Goal: Contribute content

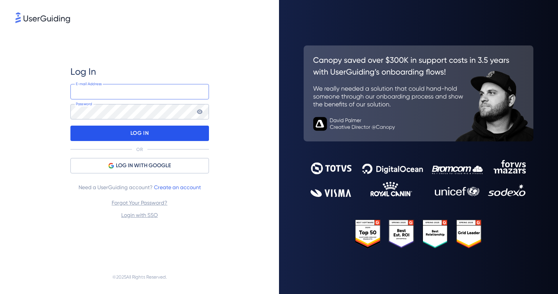
type input "[PERSON_NAME][EMAIL_ADDRESS][DOMAIN_NAME]"
click at [116, 134] on div "LOG IN" at bounding box center [139, 132] width 138 height 15
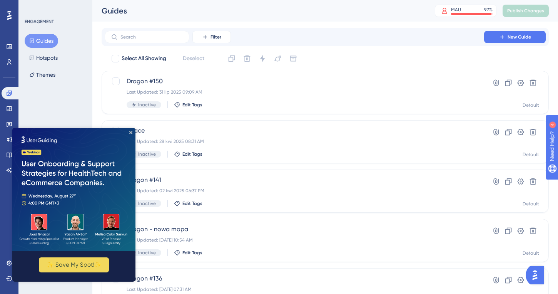
click at [71, 106] on div "ENGAGEMENT Guides Hotspots Themes" at bounding box center [55, 147] width 74 height 294
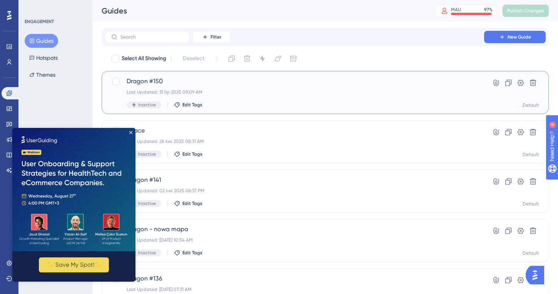
click at [241, 93] on div "Last Updated: 31 lip 2025 09:09 AM" at bounding box center [294, 92] width 335 height 6
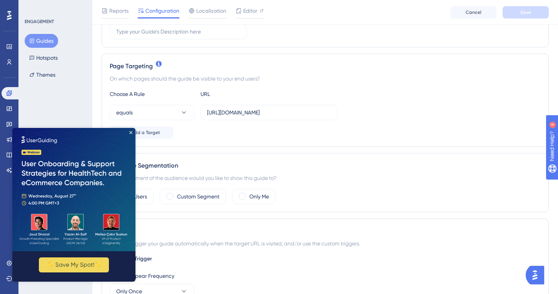
scroll to position [146, 0]
click at [130, 131] on icon "Close Preview" at bounding box center [130, 132] width 3 height 3
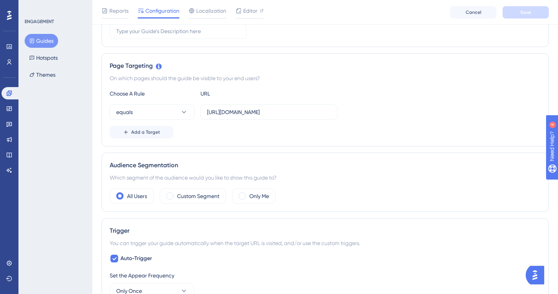
scroll to position [0, 0]
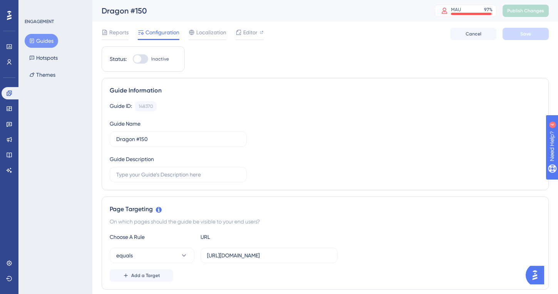
click at [46, 40] on button "Guides" at bounding box center [41, 41] width 33 height 14
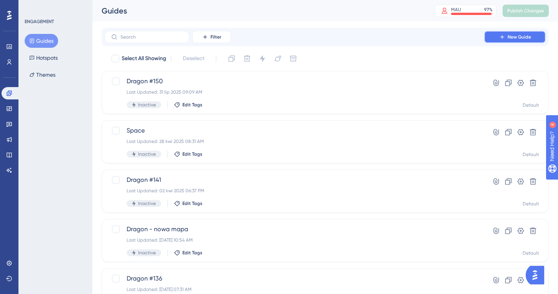
click at [503, 39] on icon at bounding box center [502, 37] width 6 height 6
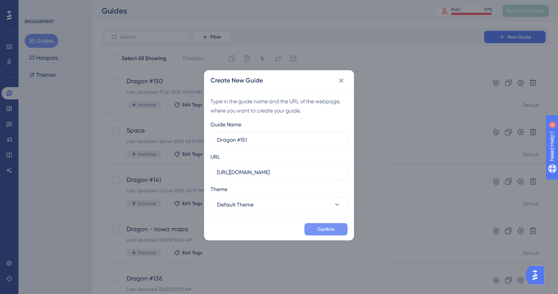
type input "Dragon #151"
click at [330, 229] on span "Confirm" at bounding box center [325, 229] width 17 height 6
